Goal: Check status: Check status

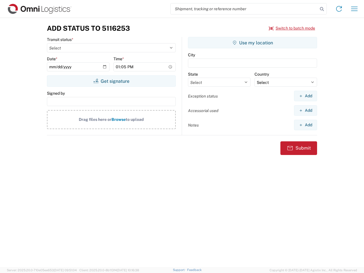
click at [244, 9] on input "search" at bounding box center [243, 8] width 147 height 11
click at [322, 9] on icon at bounding box center [322, 9] width 8 height 8
click at [339, 9] on icon at bounding box center [338, 8] width 9 height 9
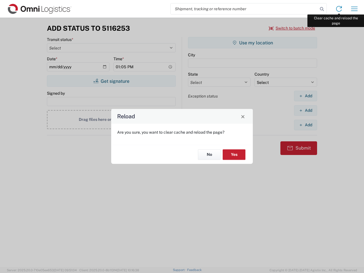
click at [354, 9] on div "Reload Are you sure, you want to clear cache and reload the page? No Yes" at bounding box center [182, 136] width 364 height 273
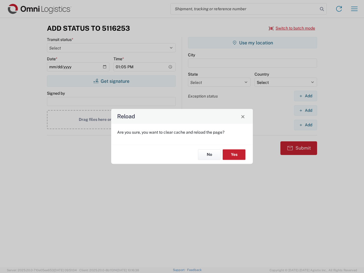
click at [292, 28] on div "Reload Are you sure, you want to clear cache and reload the page? No Yes" at bounding box center [182, 136] width 364 height 273
click at [111, 81] on div "Reload Are you sure, you want to clear cache and reload the page? No Yes" at bounding box center [182, 136] width 364 height 273
click at [252, 43] on div "Reload Are you sure, you want to clear cache and reload the page? No Yes" at bounding box center [182, 136] width 364 height 273
click at [305, 96] on div "Reload Are you sure, you want to clear cache and reload the page? No Yes" at bounding box center [182, 136] width 364 height 273
click at [305, 110] on div "Reload Are you sure, you want to clear cache and reload the page? No Yes" at bounding box center [182, 136] width 364 height 273
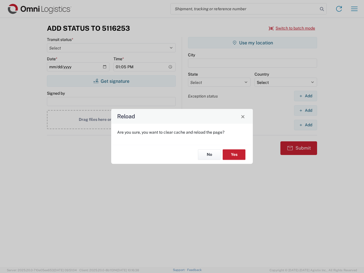
click at [305, 125] on div "Reload Are you sure, you want to clear cache and reload the page? No Yes" at bounding box center [182, 136] width 364 height 273
